Goal: Task Accomplishment & Management: Manage account settings

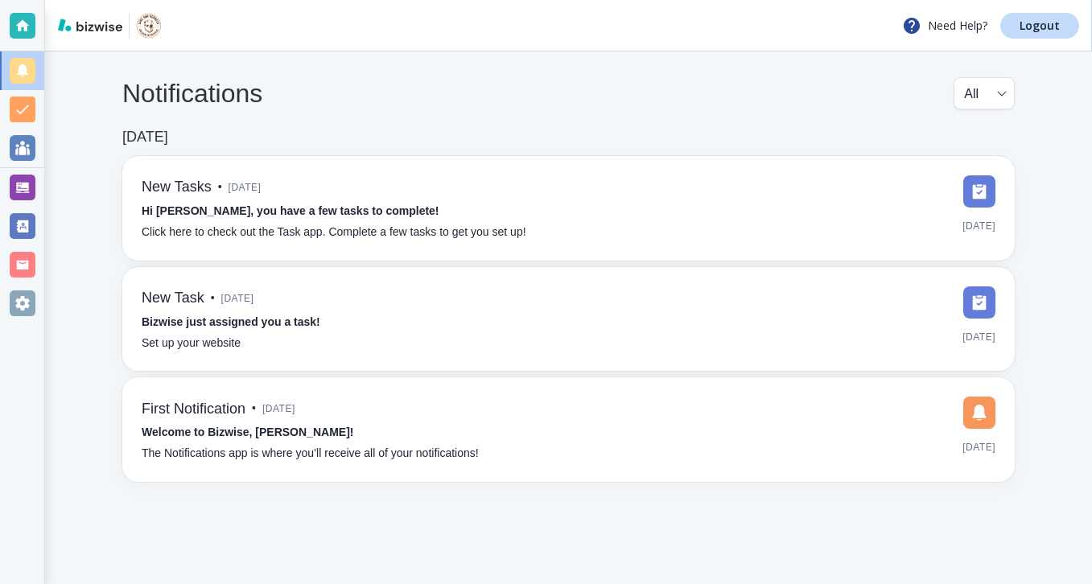
click at [39, 196] on div at bounding box center [22, 187] width 44 height 39
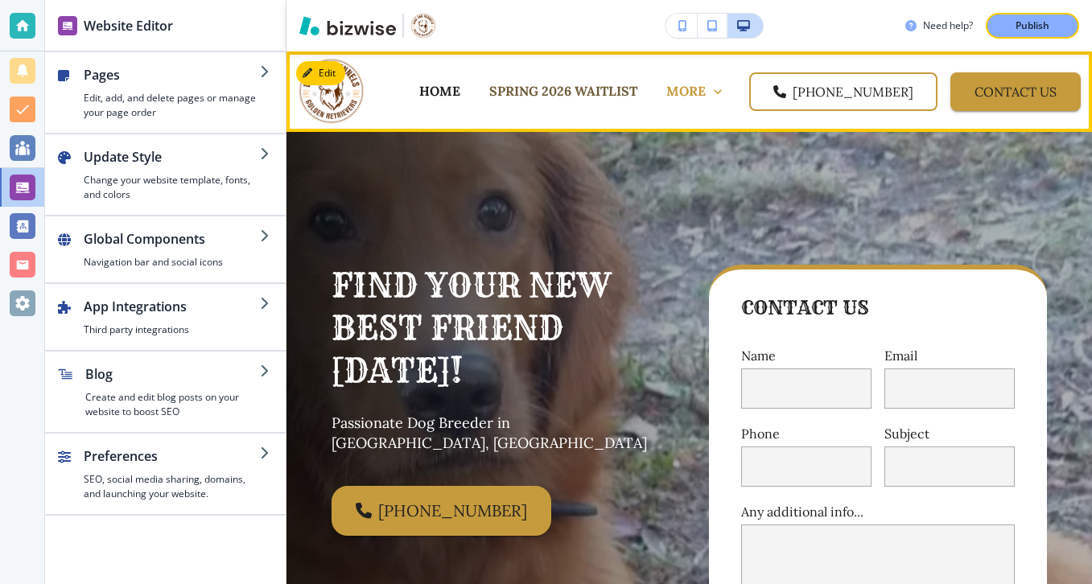
click at [637, 84] on p "SPRING 2026 WAITLIST" at bounding box center [563, 91] width 148 height 19
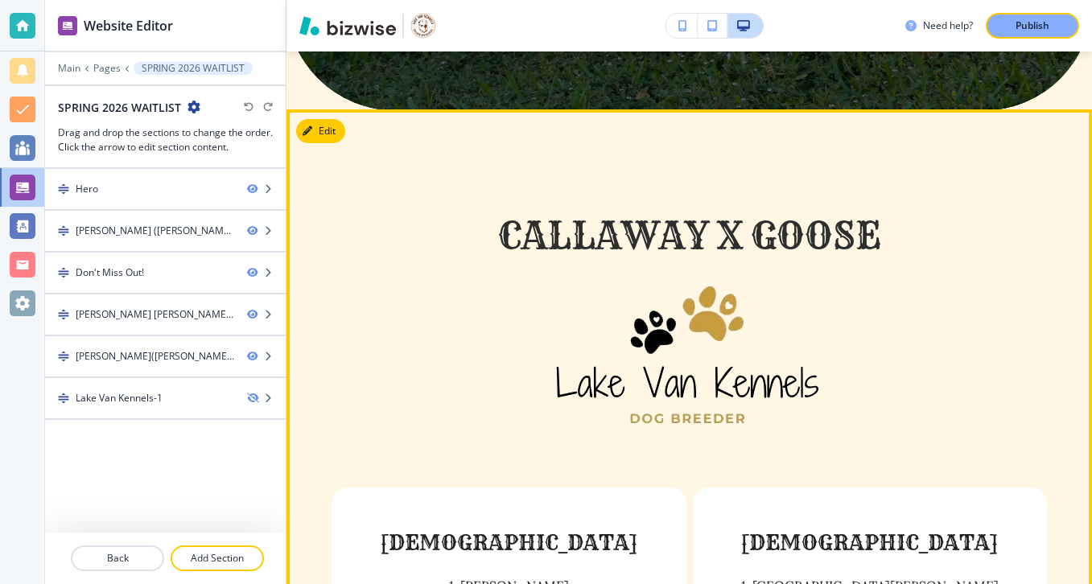
scroll to position [1684, 0]
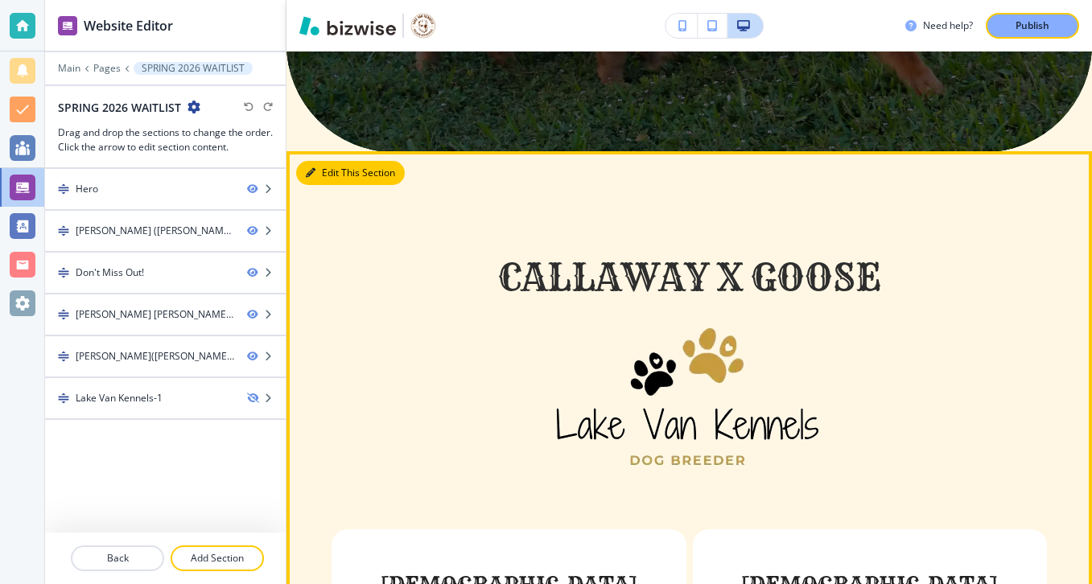
click at [339, 161] on button "Edit This Section" at bounding box center [350, 173] width 109 height 24
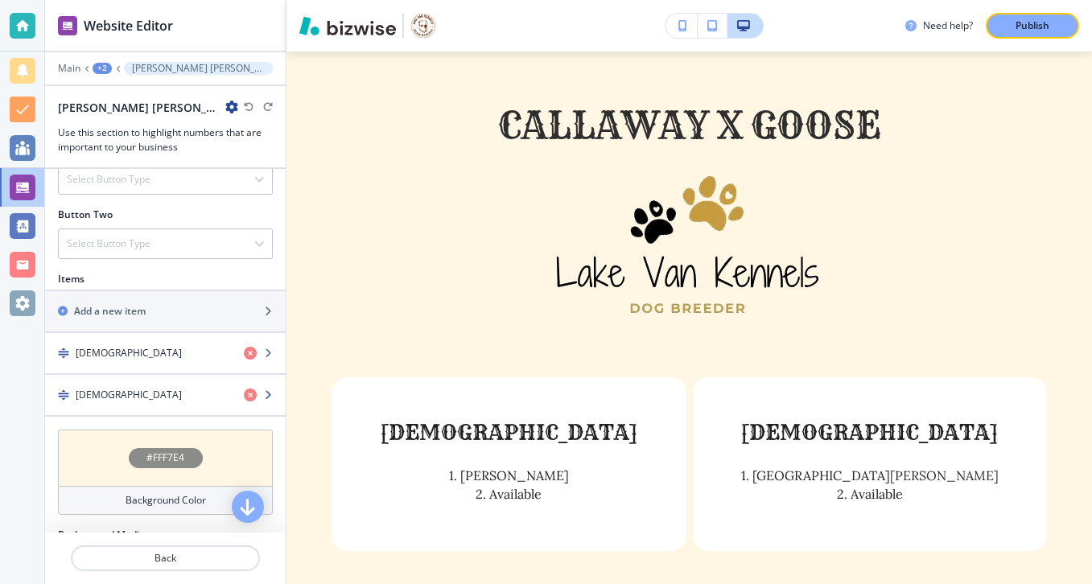
scroll to position [531, 0]
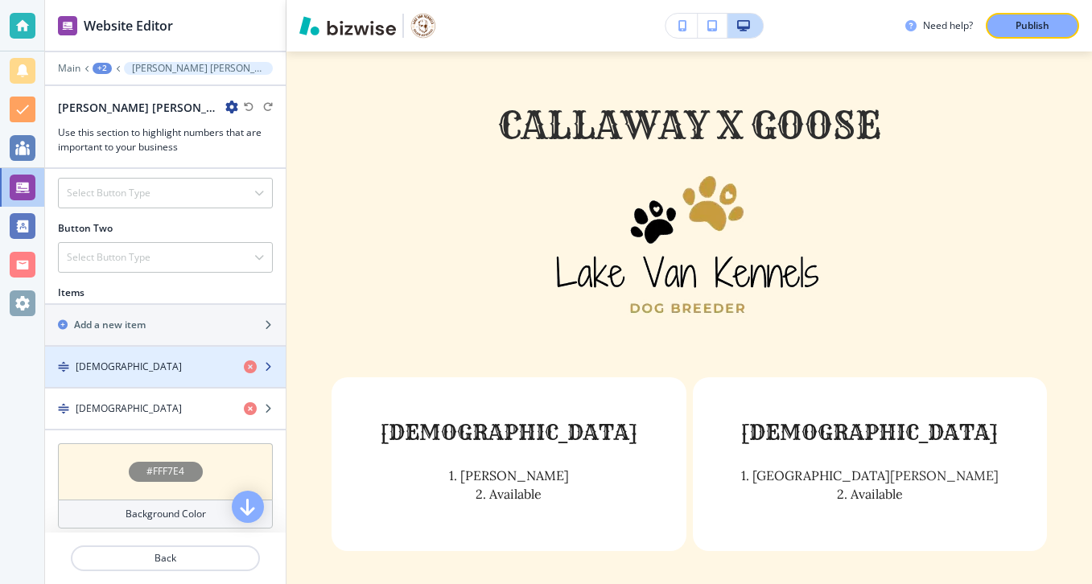
click at [154, 355] on div "button" at bounding box center [165, 353] width 241 height 13
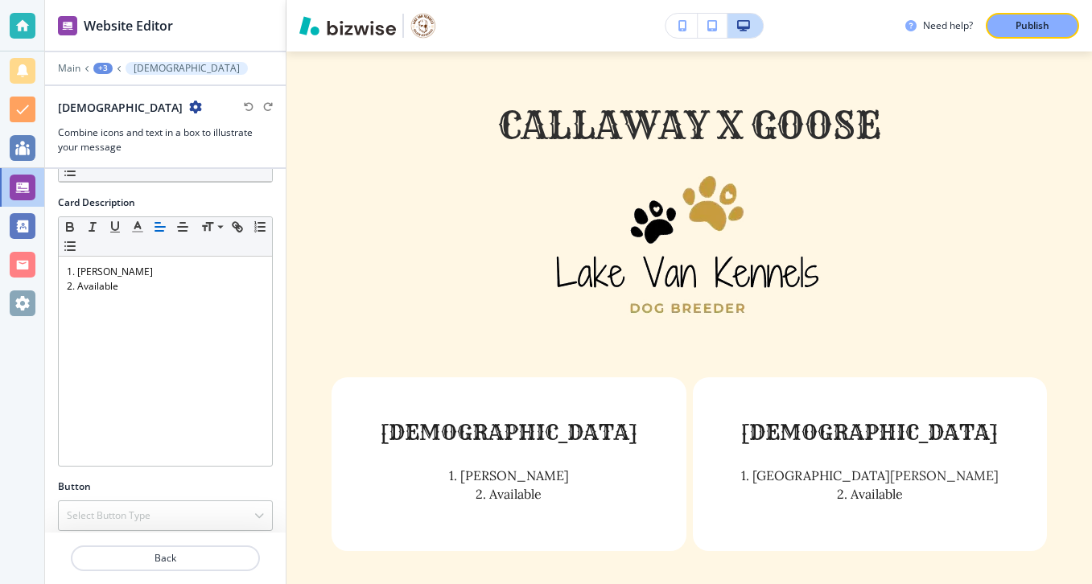
scroll to position [372, 0]
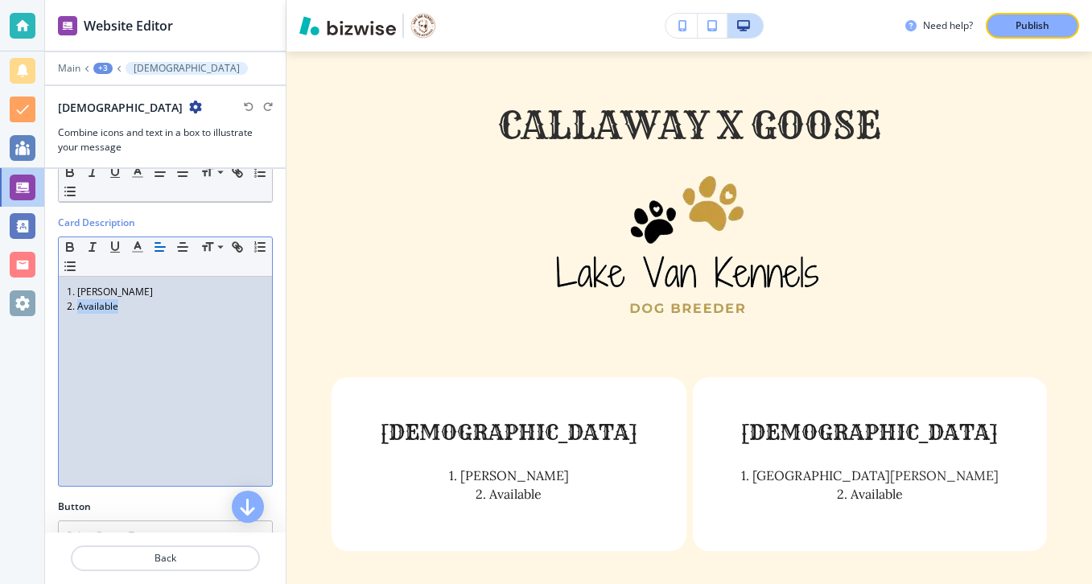
drag, startPoint x: 125, startPoint y: 308, endPoint x: 79, endPoint y: 310, distance: 46.7
click at [79, 310] on p "2. Available" at bounding box center [165, 306] width 197 height 14
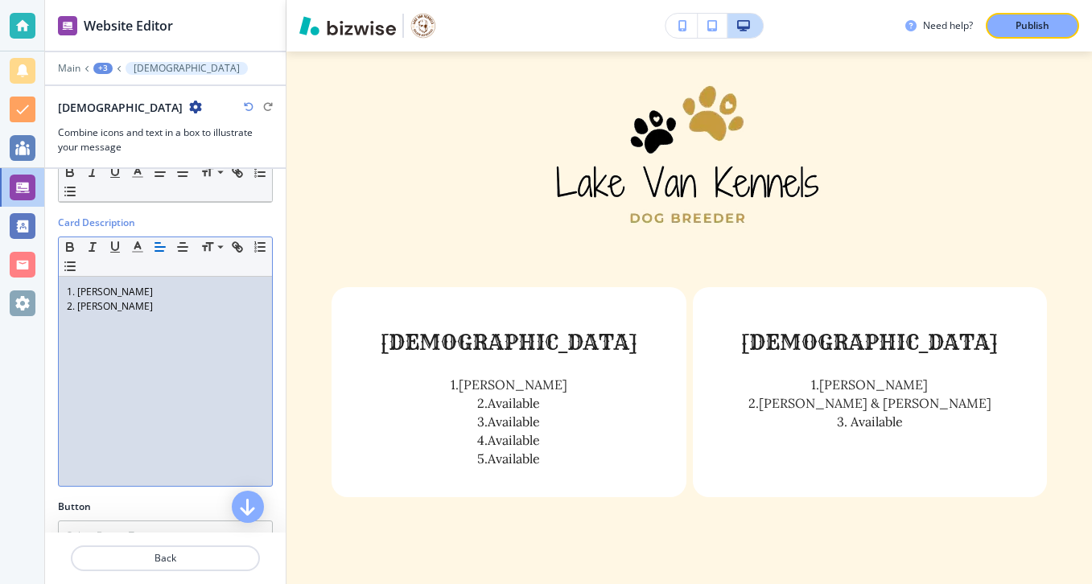
scroll to position [2238, 0]
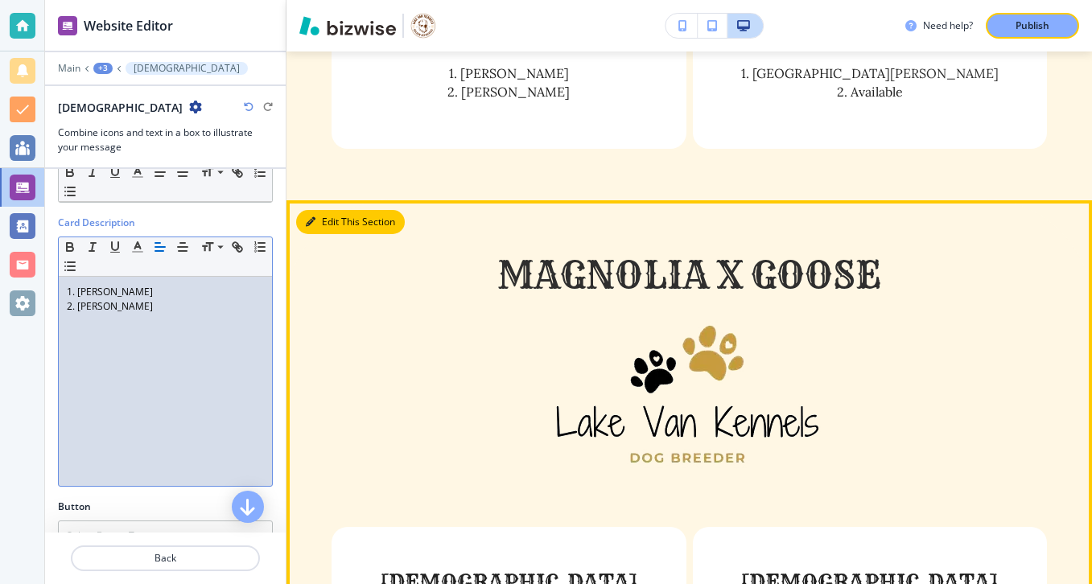
click at [336, 210] on button "Edit This Section" at bounding box center [350, 222] width 109 height 24
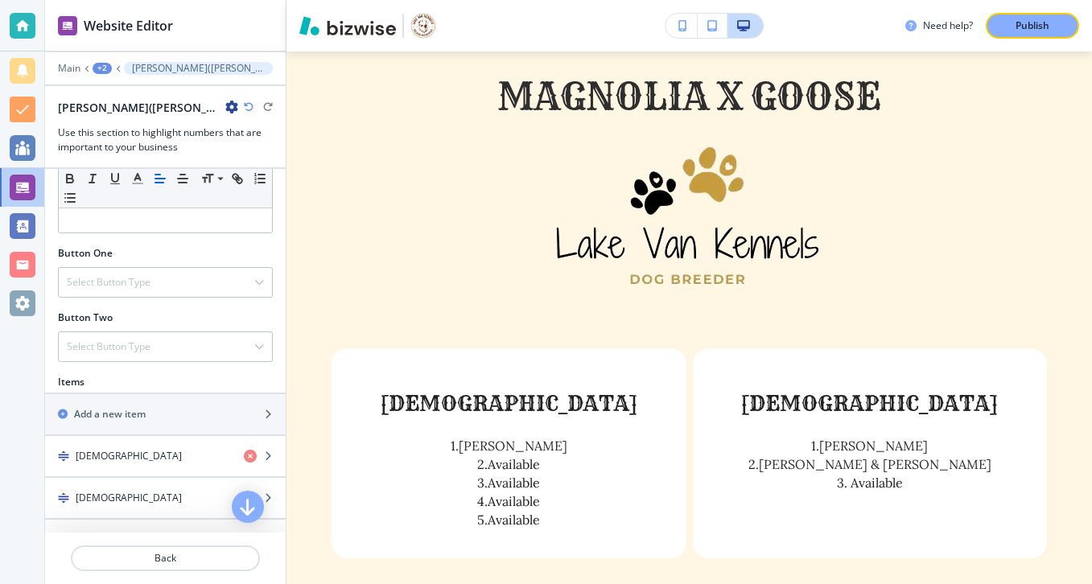
scroll to position [562, 0]
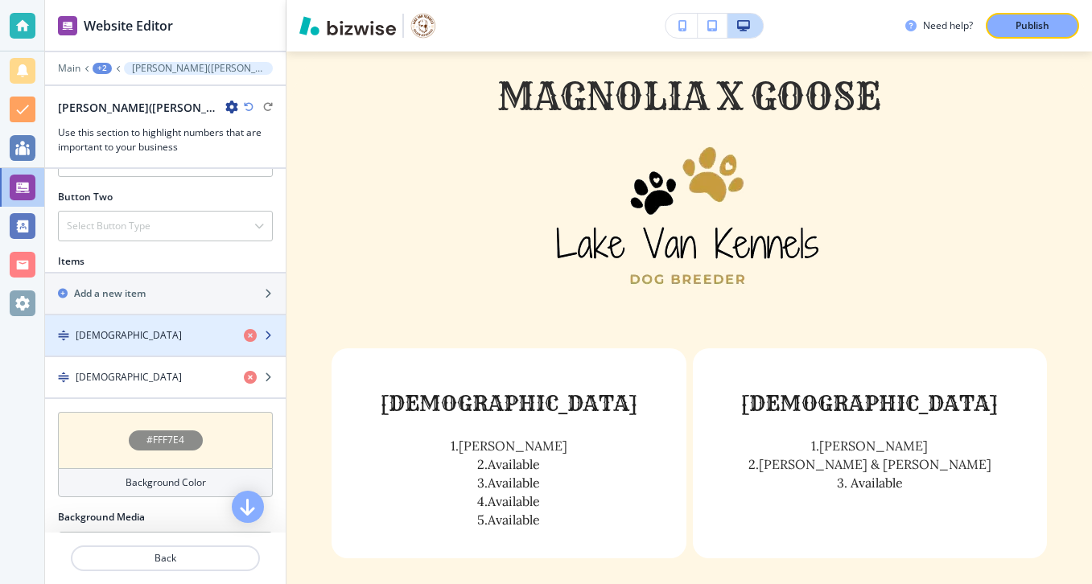
click at [172, 346] on div "button" at bounding box center [165, 349] width 241 height 13
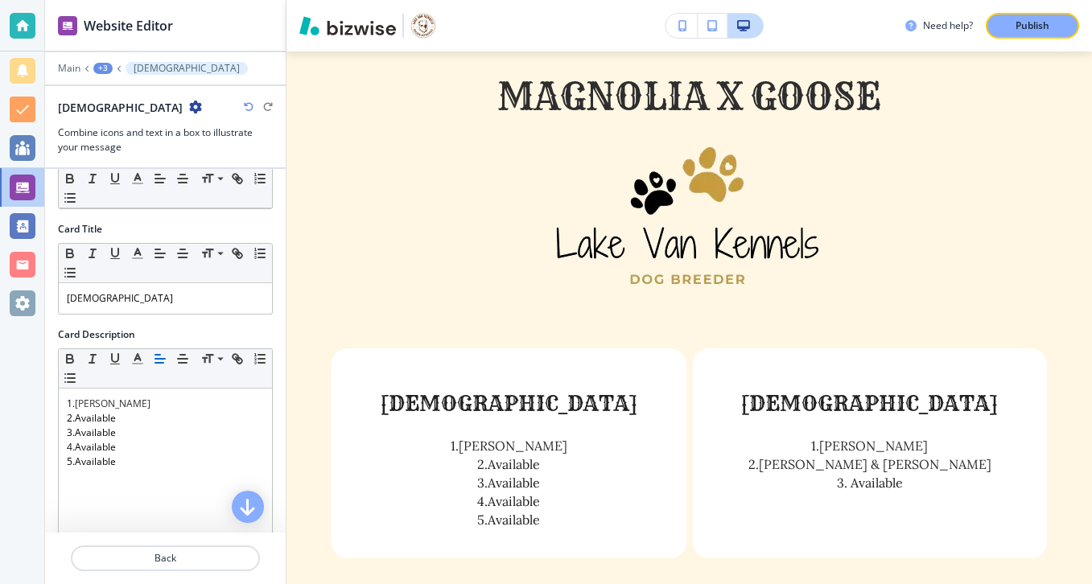
scroll to position [266, 0]
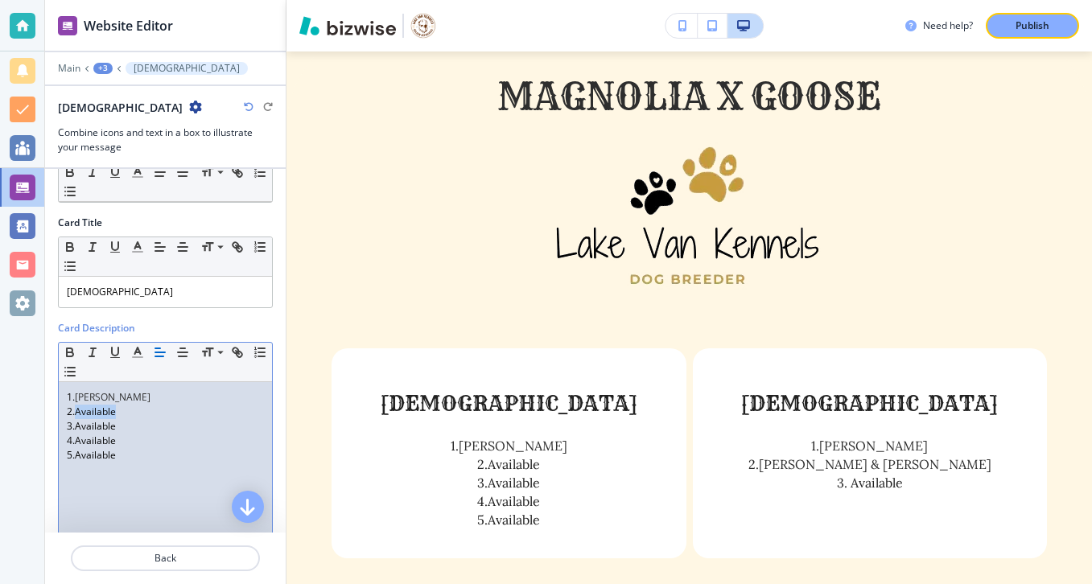
drag, startPoint x: 127, startPoint y: 413, endPoint x: 76, endPoint y: 406, distance: 51.2
click at [76, 406] on p "2.Available" at bounding box center [165, 412] width 197 height 14
click at [1013, 14] on button "Publish" at bounding box center [1031, 26] width 93 height 26
